Goal: Task Accomplishment & Management: Manage account settings

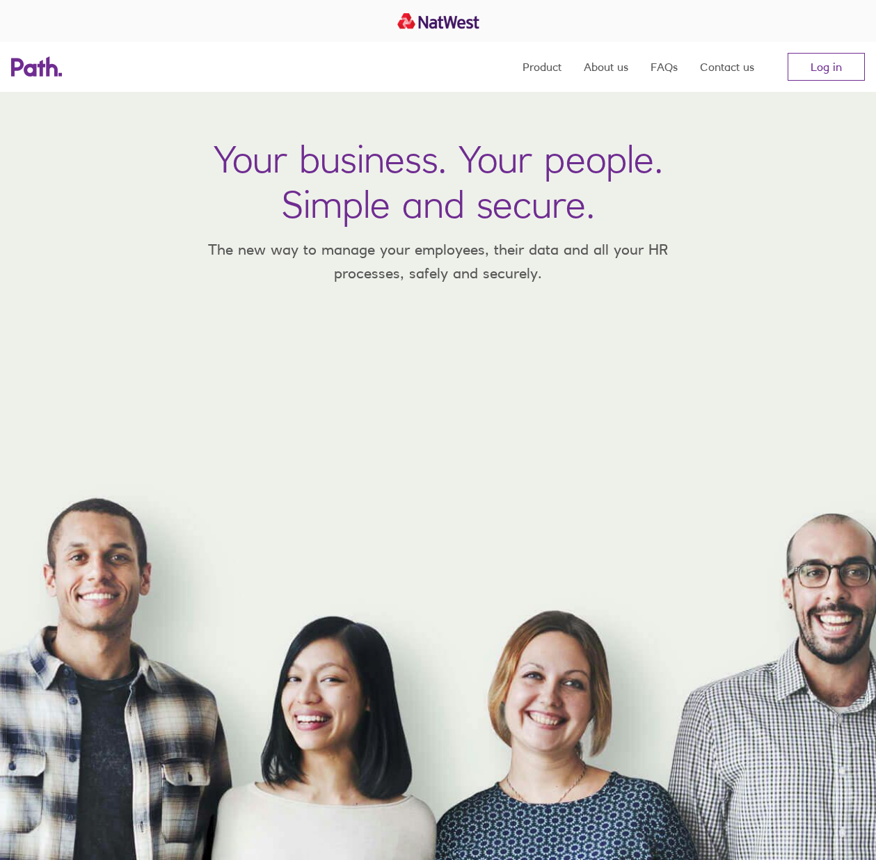
click at [823, 77] on link "Log in" at bounding box center [826, 67] width 77 height 28
click at [807, 65] on link "Log in" at bounding box center [826, 67] width 77 height 28
